Goal: Download file/media

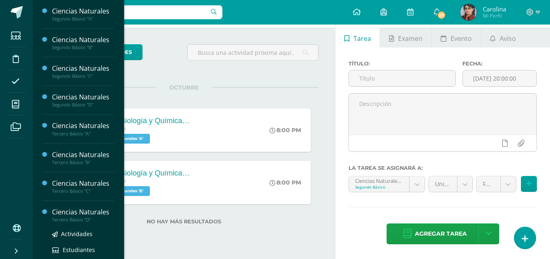
click at [80, 212] on div "Ciencias Naturales" at bounding box center [83, 212] width 62 height 9
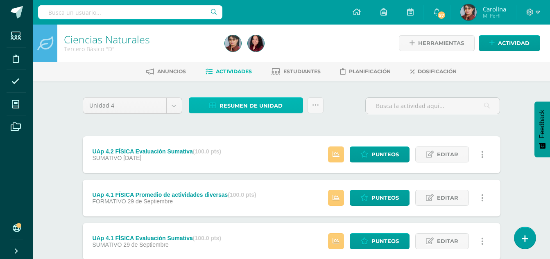
click at [210, 107] on icon at bounding box center [212, 105] width 7 height 7
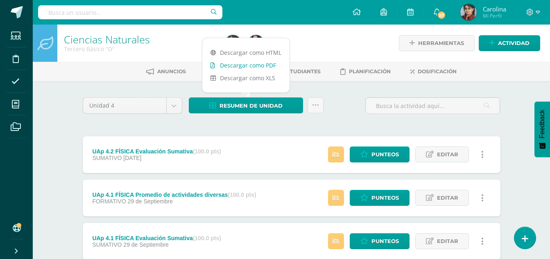
click at [256, 66] on link "Descargar como PDF" at bounding box center [245, 65] width 87 height 13
